Goal: Information Seeking & Learning: Learn about a topic

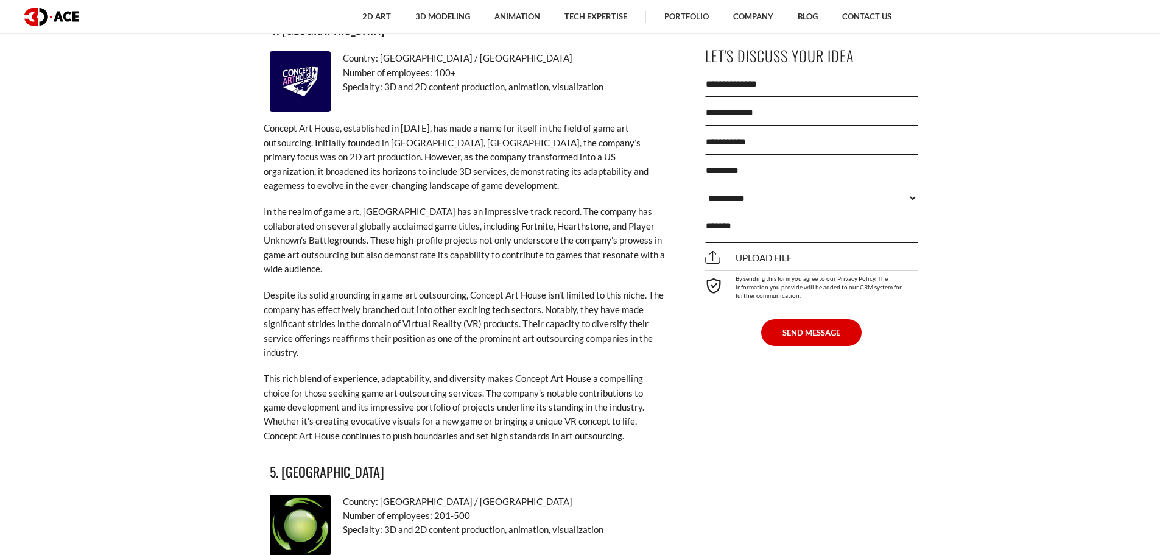
scroll to position [2680, 0]
drag, startPoint x: 375, startPoint y: 444, endPoint x: 282, endPoint y: 449, distance: 93.3
click at [282, 460] on h3 "5. Bosi Art Studios" at bounding box center [465, 470] width 390 height 21
copy h3 "Bosi Art Studios"
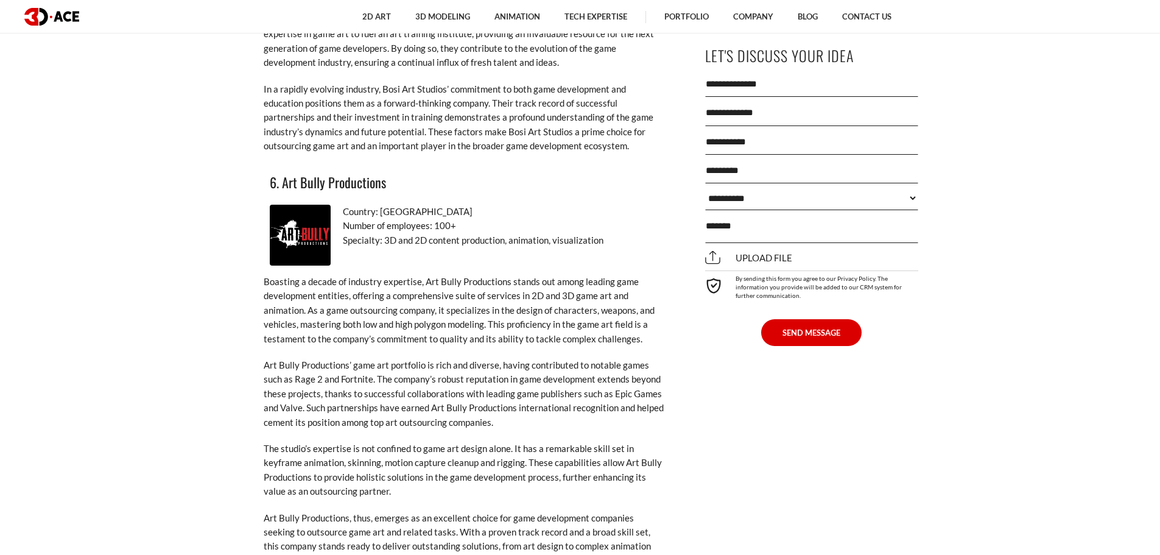
scroll to position [3411, 0]
drag, startPoint x: 403, startPoint y: 143, endPoint x: 284, endPoint y: 146, distance: 118.8
click at [284, 172] on h3 "6. Art Bully Productions" at bounding box center [465, 182] width 390 height 21
copy h3 "Art Bully Productions"
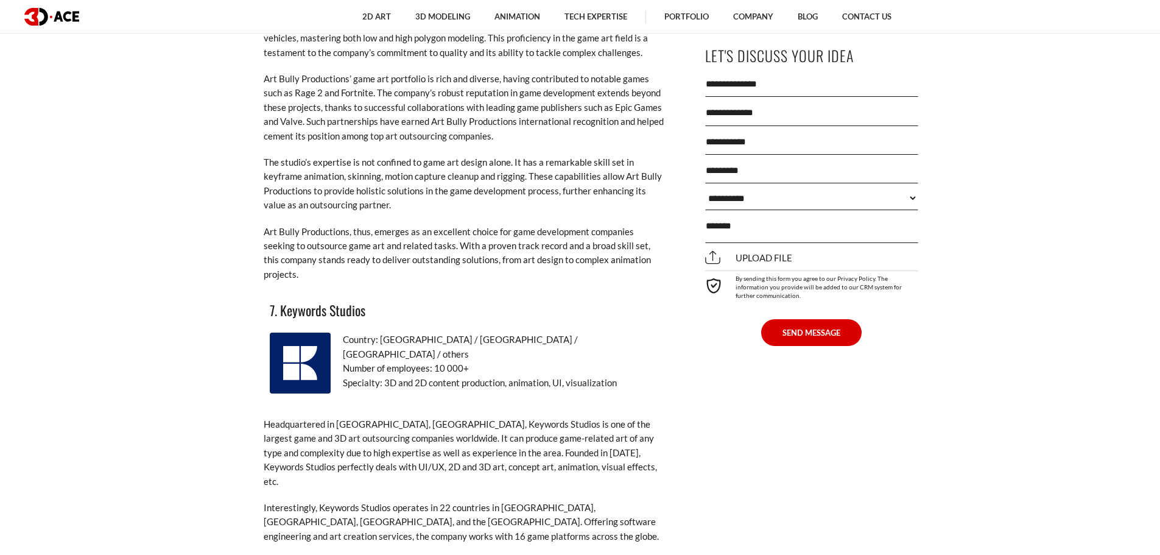
scroll to position [3838, 0]
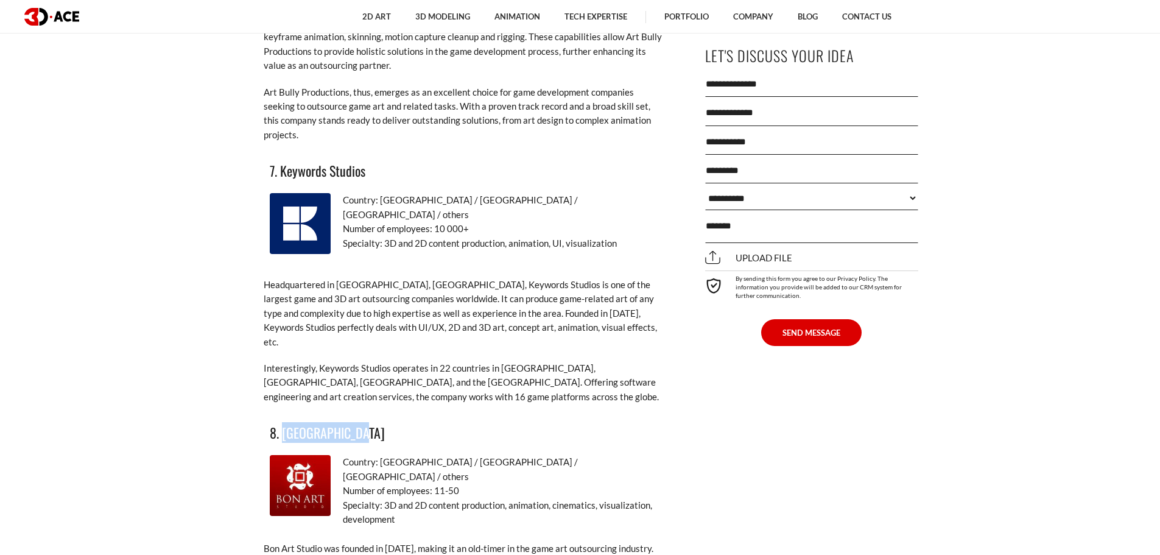
drag, startPoint x: 376, startPoint y: 365, endPoint x: 283, endPoint y: 368, distance: 92.6
click at [283, 422] on h3 "8. Bon Art Studio" at bounding box center [465, 432] width 390 height 21
copy h3 "Bon Art Studio"
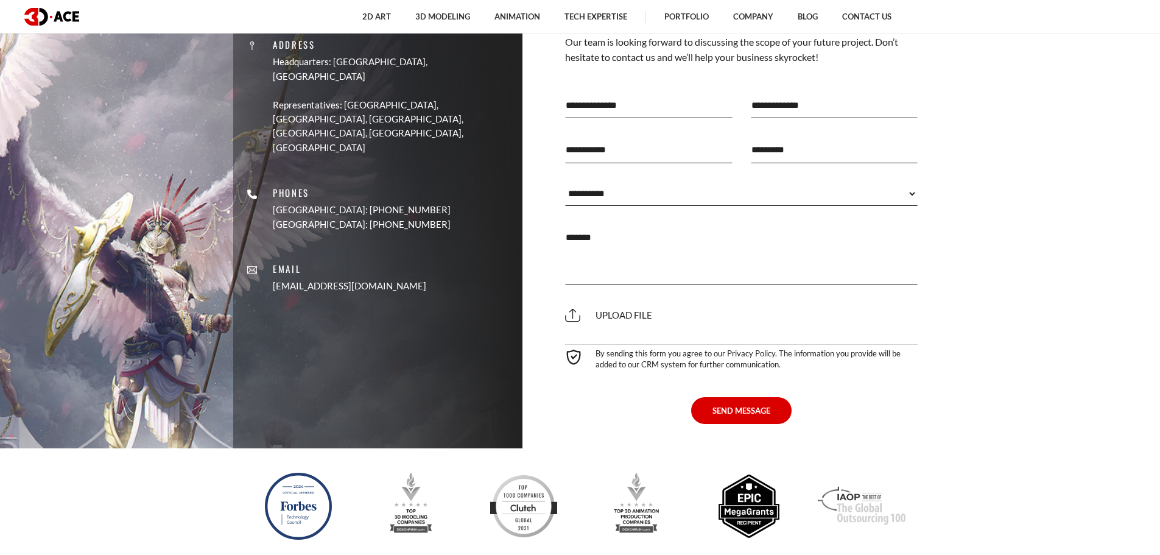
scroll to position [5970, 0]
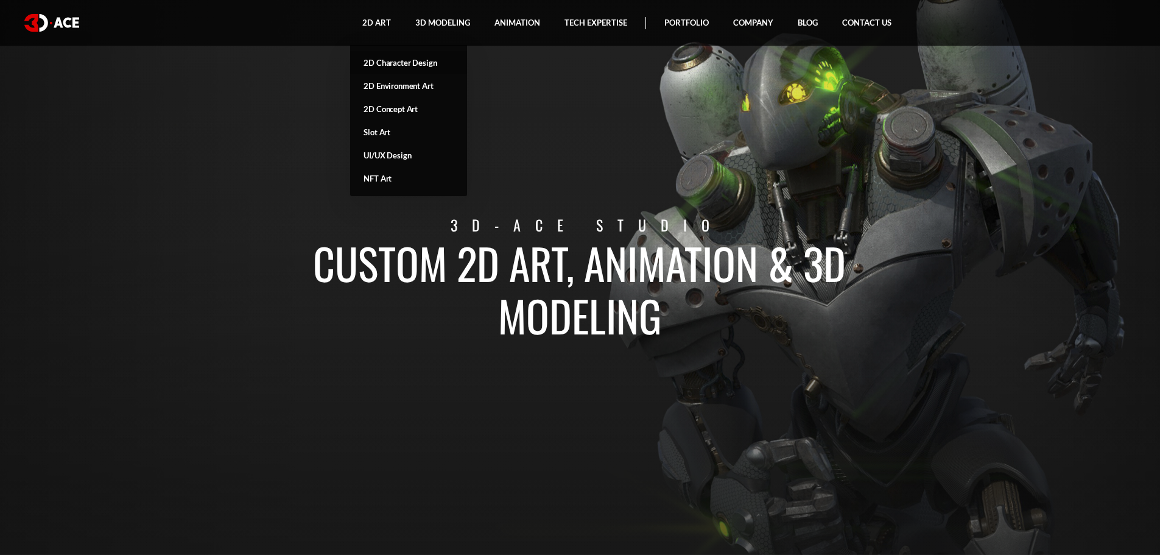
click at [377, 62] on link "2D Character Design" at bounding box center [408, 62] width 117 height 23
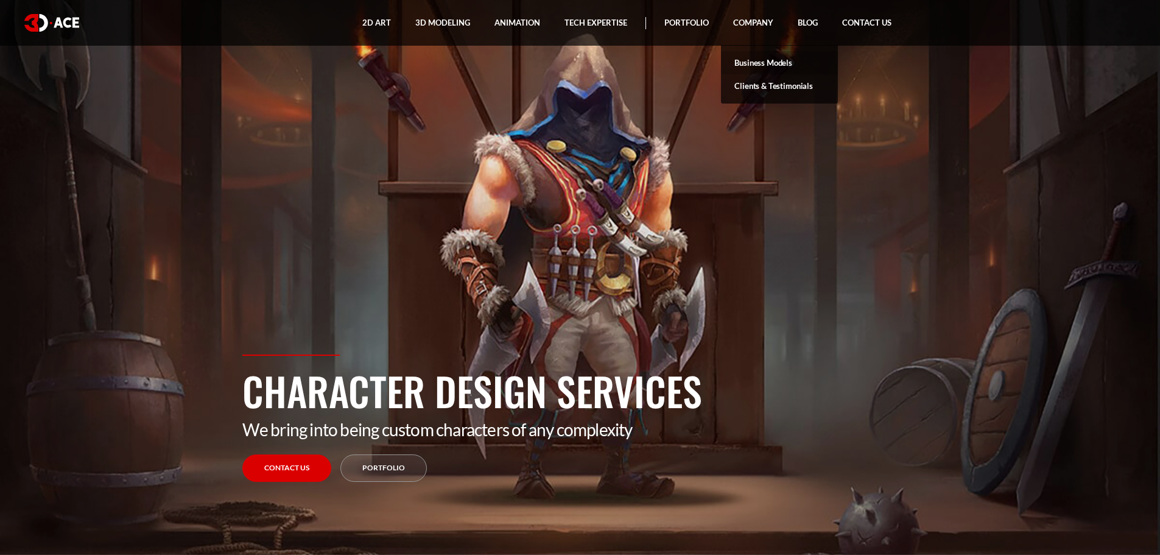
click at [752, 60] on link "Business Models" at bounding box center [779, 62] width 117 height 23
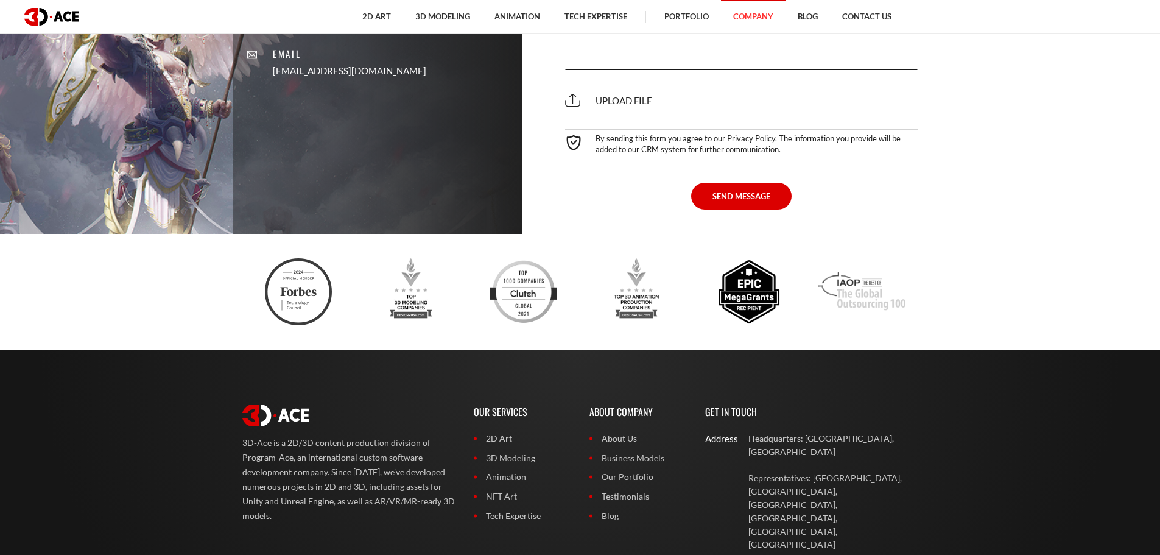
scroll to position [1929, 0]
